Goal: Task Accomplishment & Management: Complete application form

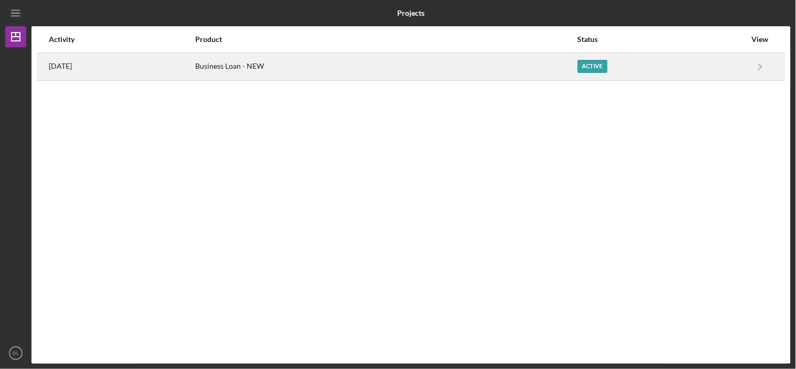
click at [94, 66] on div "[DATE]" at bounding box center [121, 67] width 145 height 26
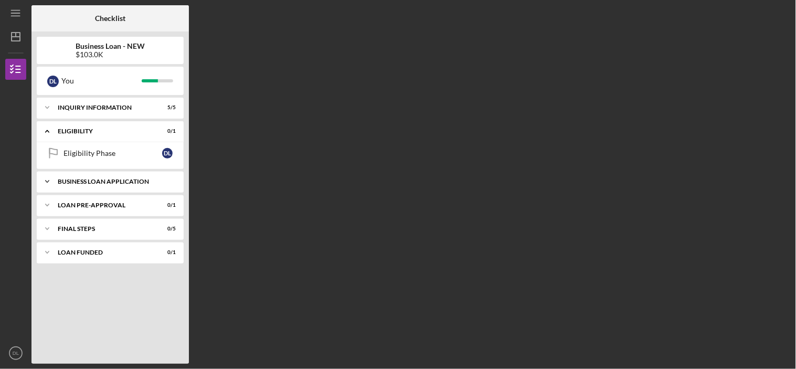
click at [106, 175] on div "Icon/Expander BUSINESS LOAN APPLICATION 9 / 14" at bounding box center [110, 181] width 147 height 21
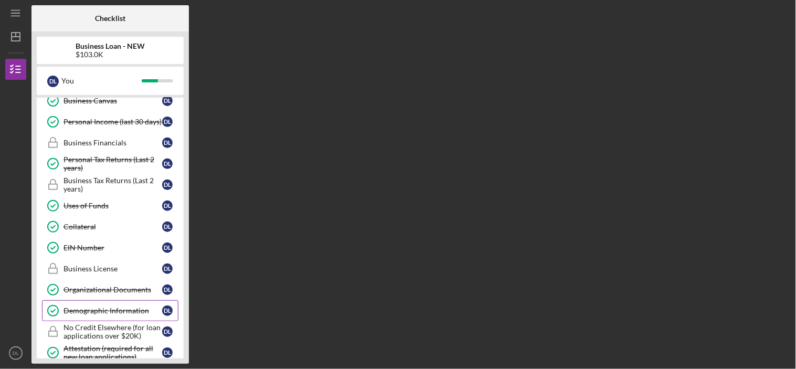
scroll to position [212, 0]
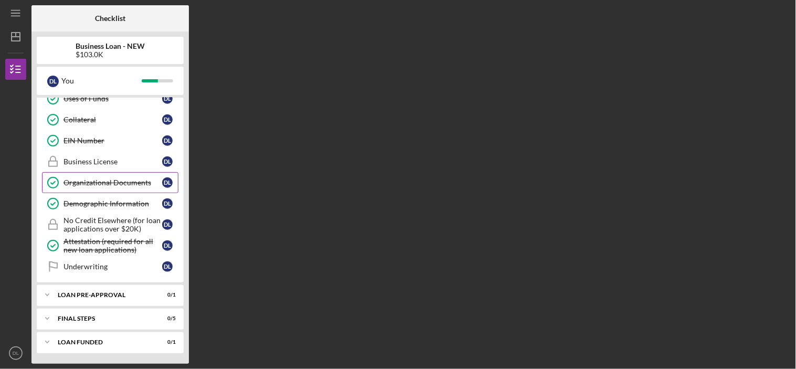
click at [92, 180] on div "Organizational Documents" at bounding box center [113, 182] width 99 height 8
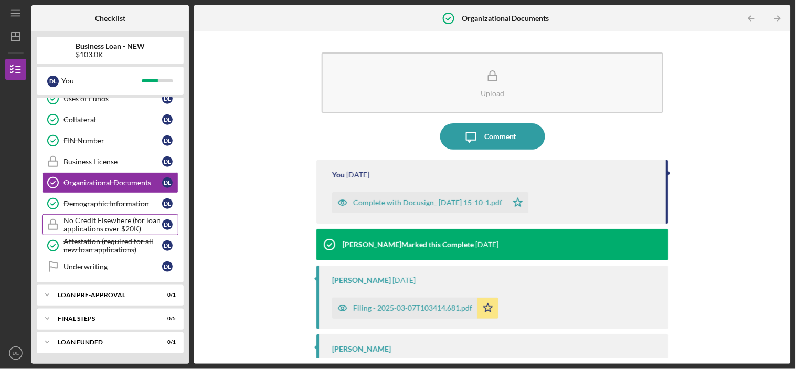
click at [87, 219] on div "No Credit Elsewhere (for loan applications over $20K)" at bounding box center [113, 224] width 99 height 17
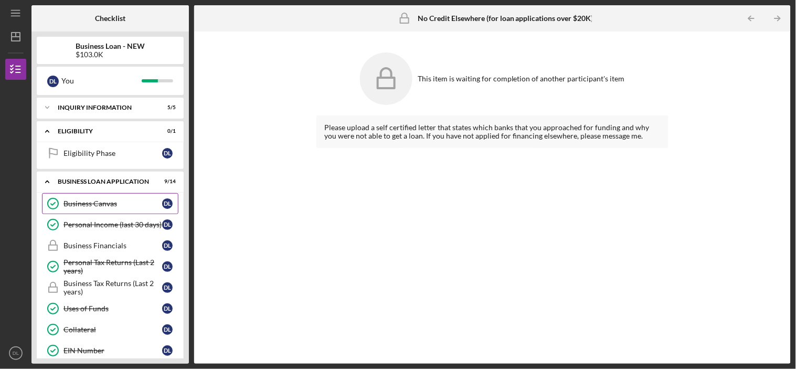
click at [86, 199] on div "Business Canvas" at bounding box center [113, 203] width 99 height 8
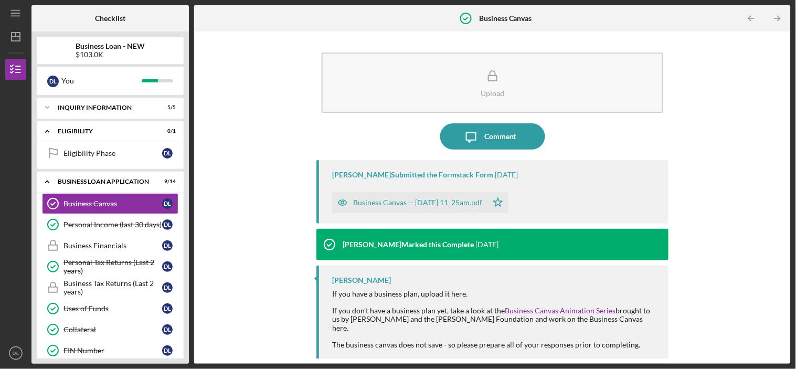
click at [345, 203] on icon "button" at bounding box center [342, 202] width 21 height 21
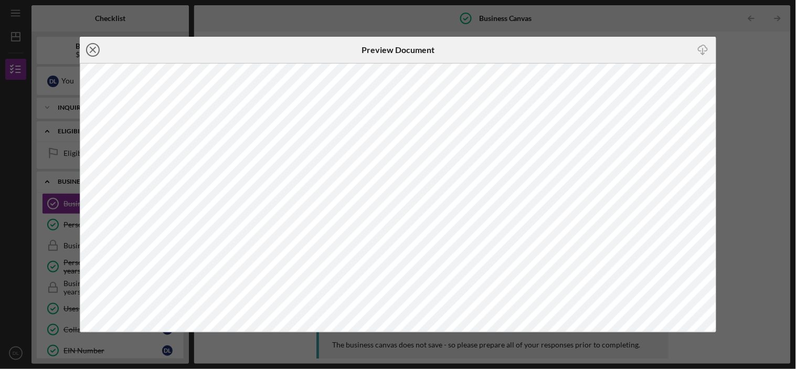
click at [91, 48] on line at bounding box center [92, 49] width 5 height 5
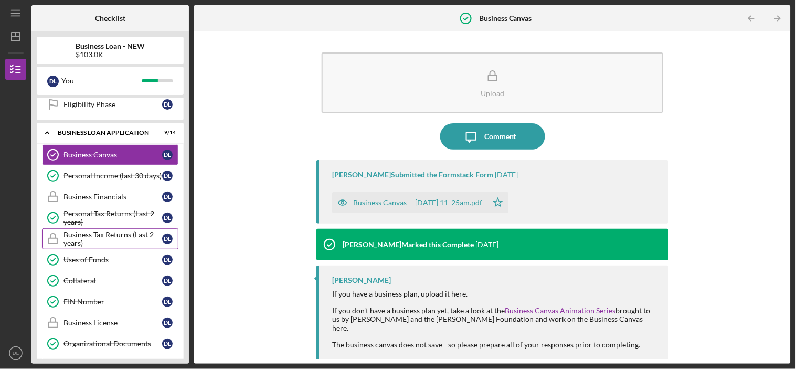
scroll to position [117, 0]
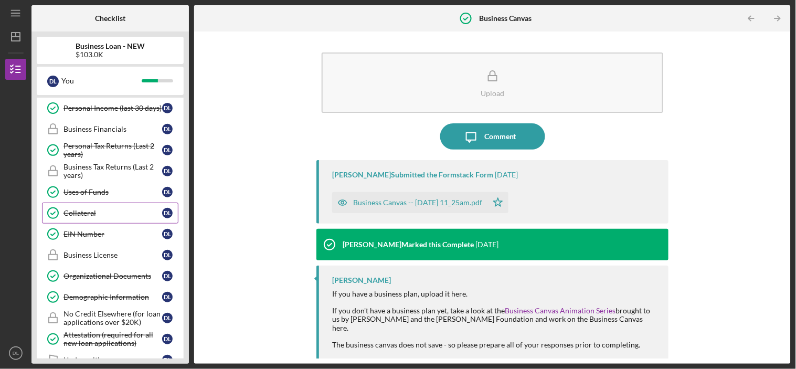
click at [91, 216] on div "Collateral" at bounding box center [113, 213] width 99 height 8
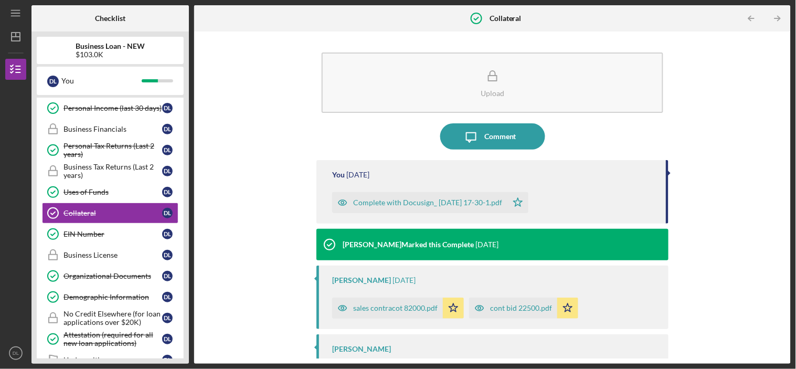
click at [339, 202] on icon "button" at bounding box center [342, 202] width 21 height 21
